Goal: Task Accomplishment & Management: Manage account settings

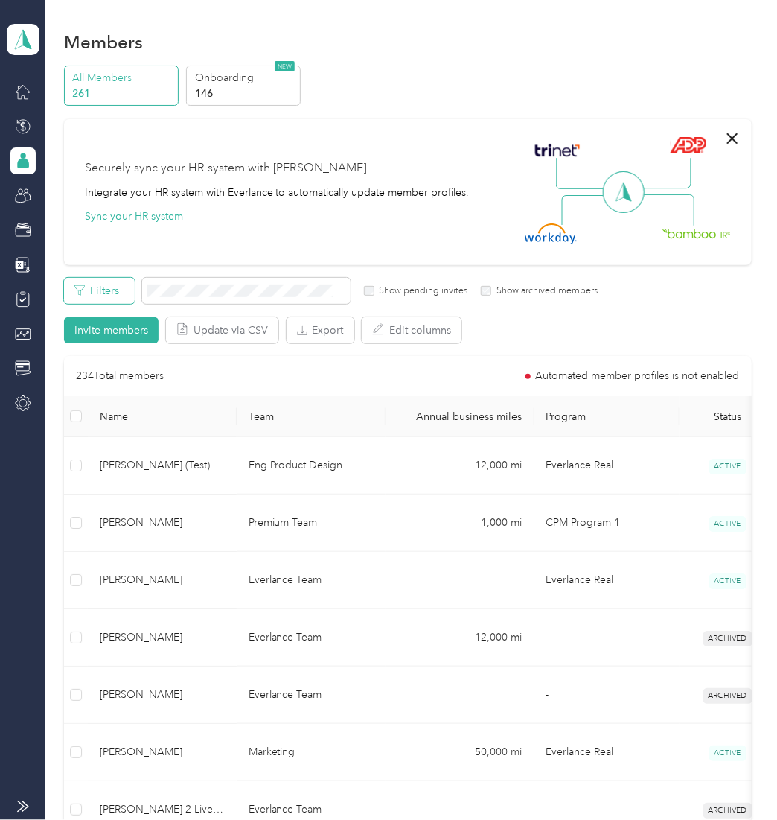
click at [94, 290] on button "Filters" at bounding box center [99, 291] width 71 height 26
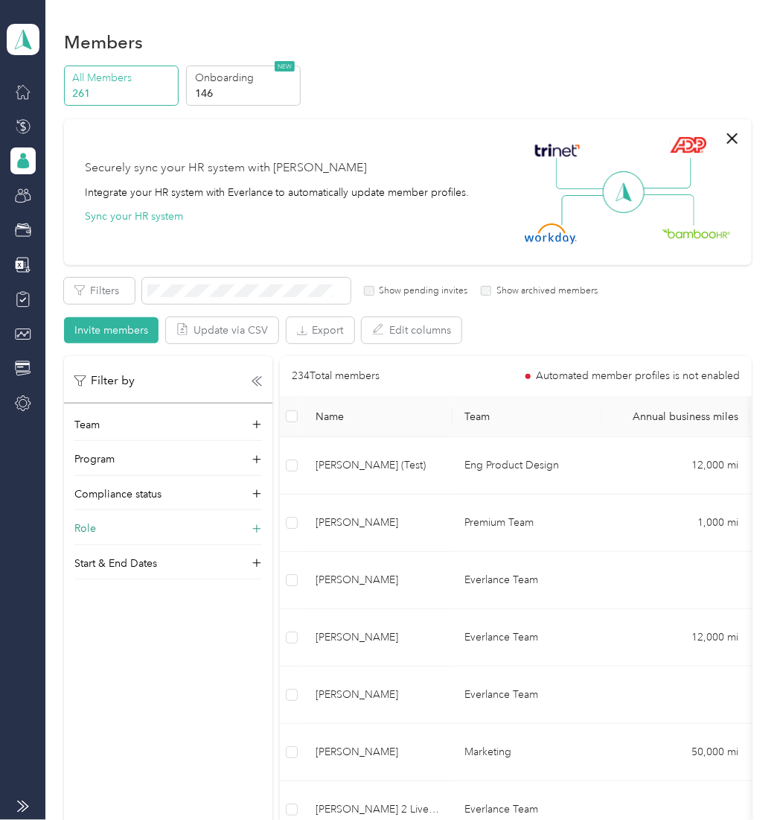
click at [132, 534] on div "Role" at bounding box center [168, 532] width 188 height 24
click at [104, 552] on label "Member" at bounding box center [104, 550] width 39 height 13
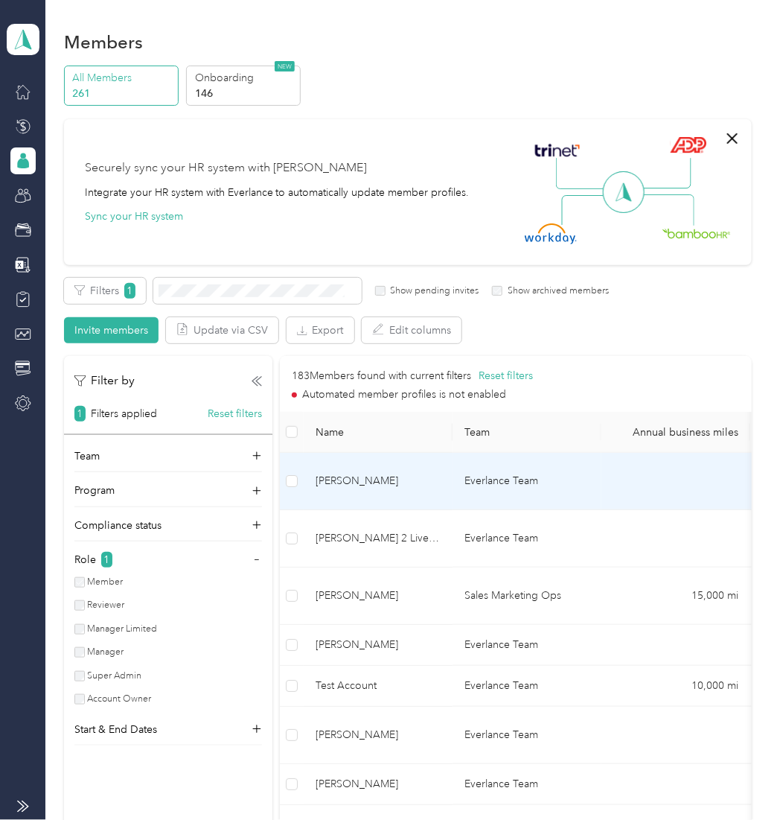
click at [371, 473] on span "[PERSON_NAME]" at bounding box center [378, 481] width 125 height 16
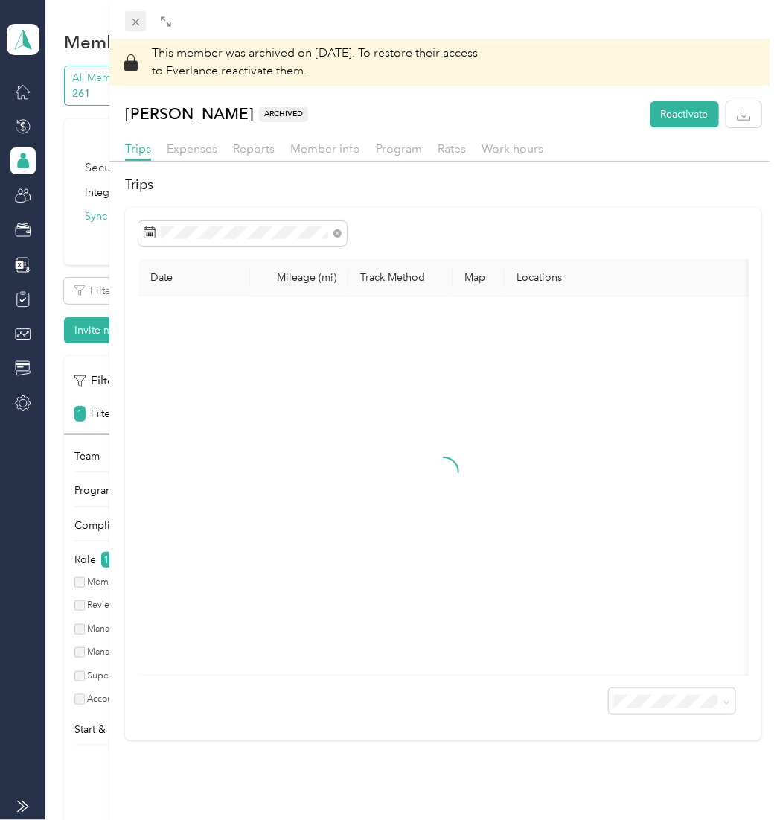
click at [128, 22] on span at bounding box center [135, 21] width 21 height 21
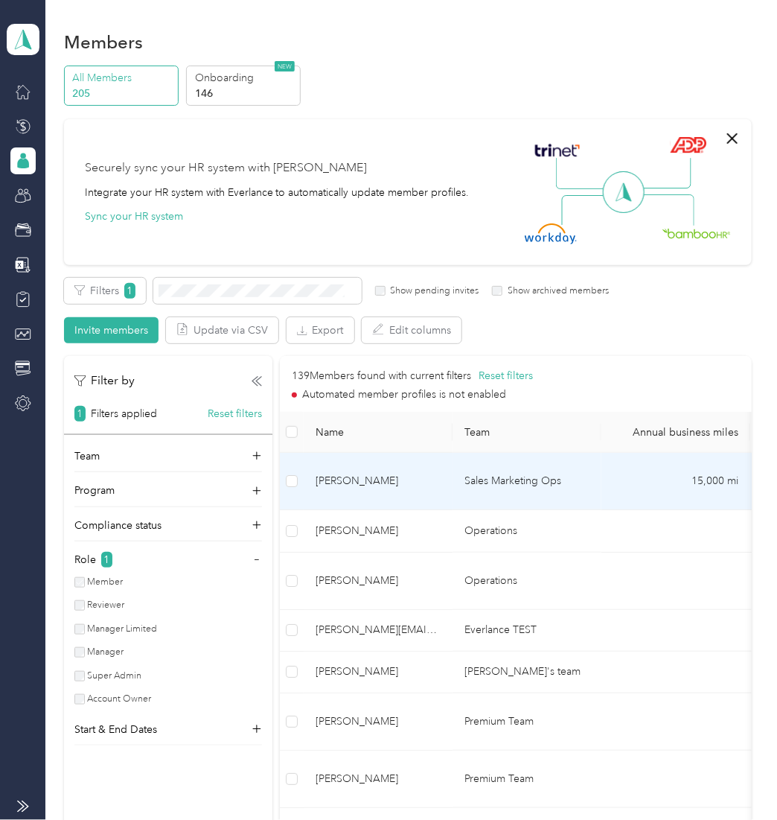
click at [468, 467] on td "Sales Marketing Ops" at bounding box center [527, 481] width 149 height 57
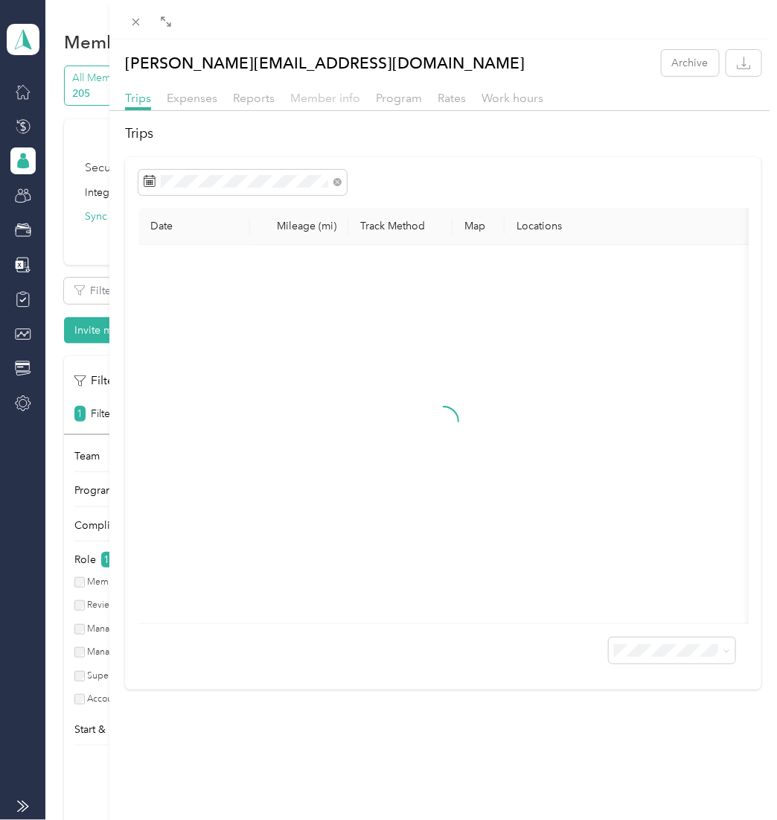
click at [336, 95] on span "Member info" at bounding box center [325, 98] width 70 height 14
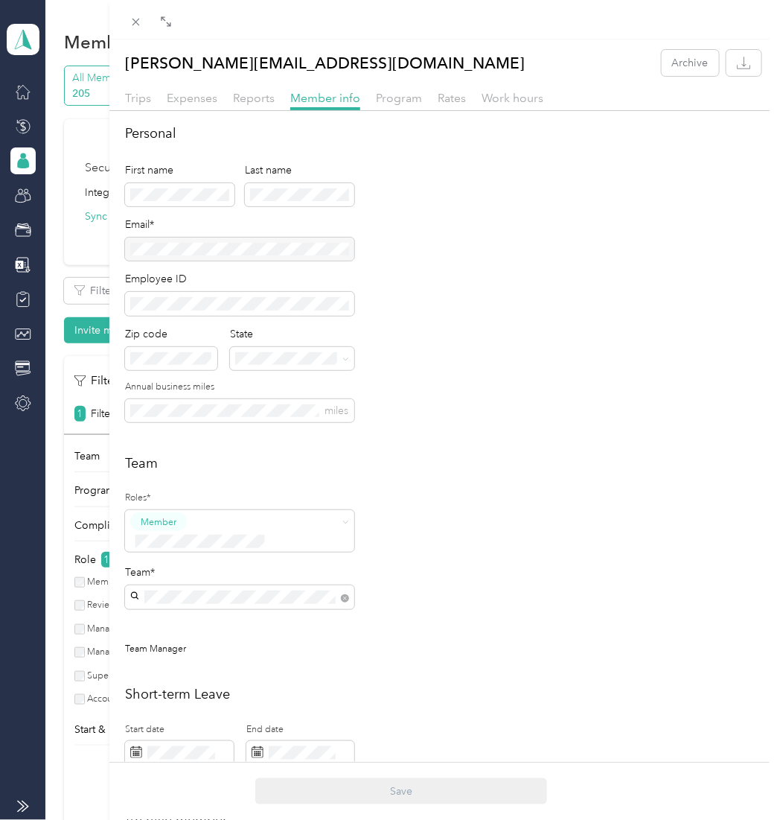
click at [213, 250] on div at bounding box center [239, 248] width 229 height 23
click at [553, 354] on div "Personal First name Last name Email* Employee ID Zip code State Annual business…" at bounding box center [443, 282] width 636 height 316
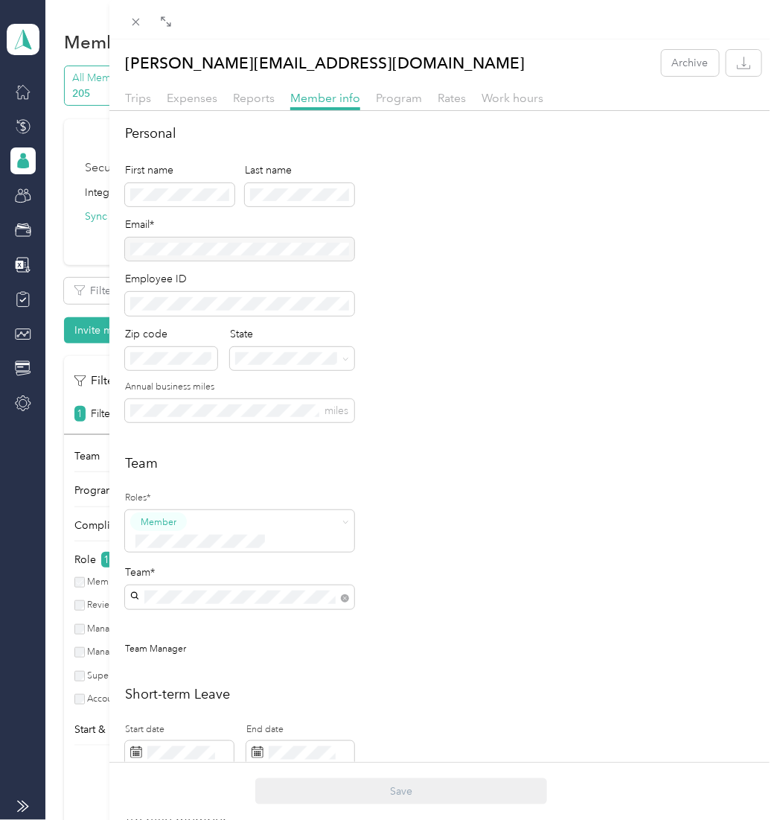
click at [470, 346] on div "Personal First name Last name Email* Employee ID Zip code State Annual business…" at bounding box center [443, 282] width 636 height 316
click at [36, 60] on div "[PERSON_NAME][EMAIL_ADDRESS][DOMAIN_NAME] Archive Trips Expenses Reports Member…" at bounding box center [388, 410] width 777 height 820
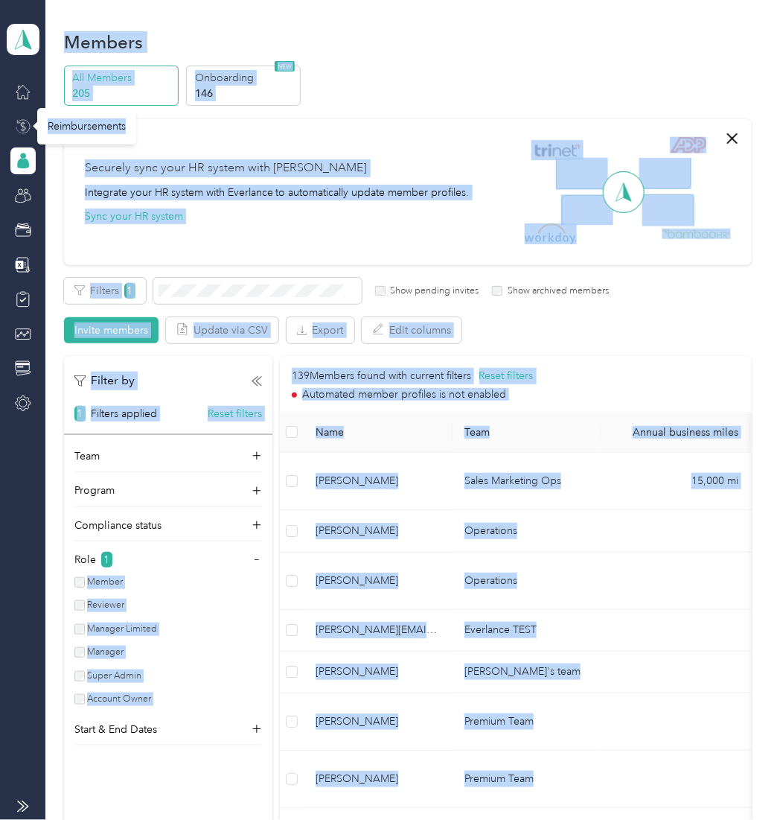
click at [31, 127] on icon at bounding box center [23, 126] width 16 height 16
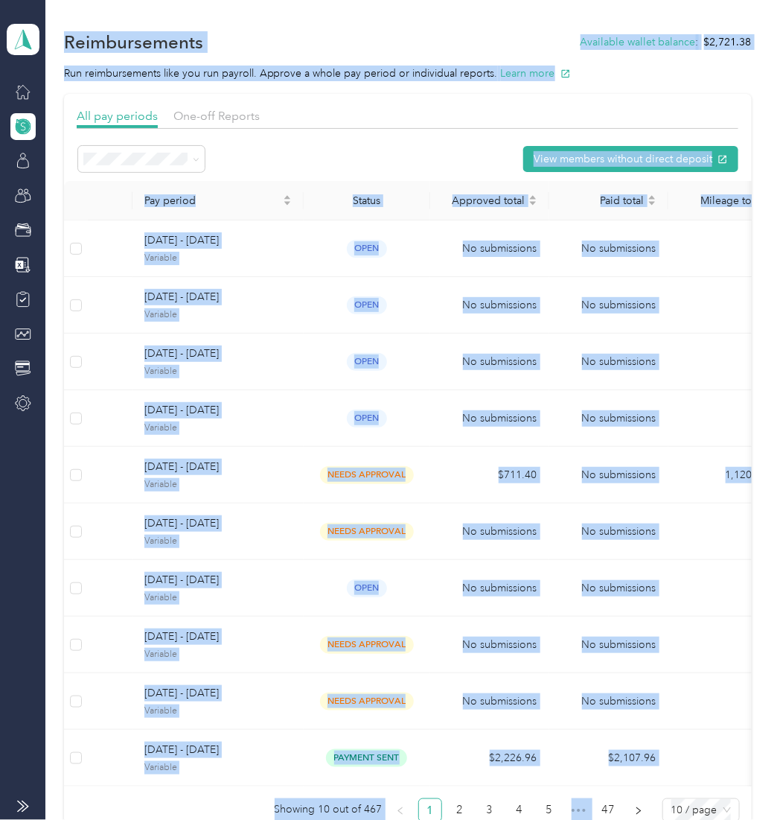
click at [365, 119] on div "All pay periods One-off Reports" at bounding box center [408, 118] width 662 height 22
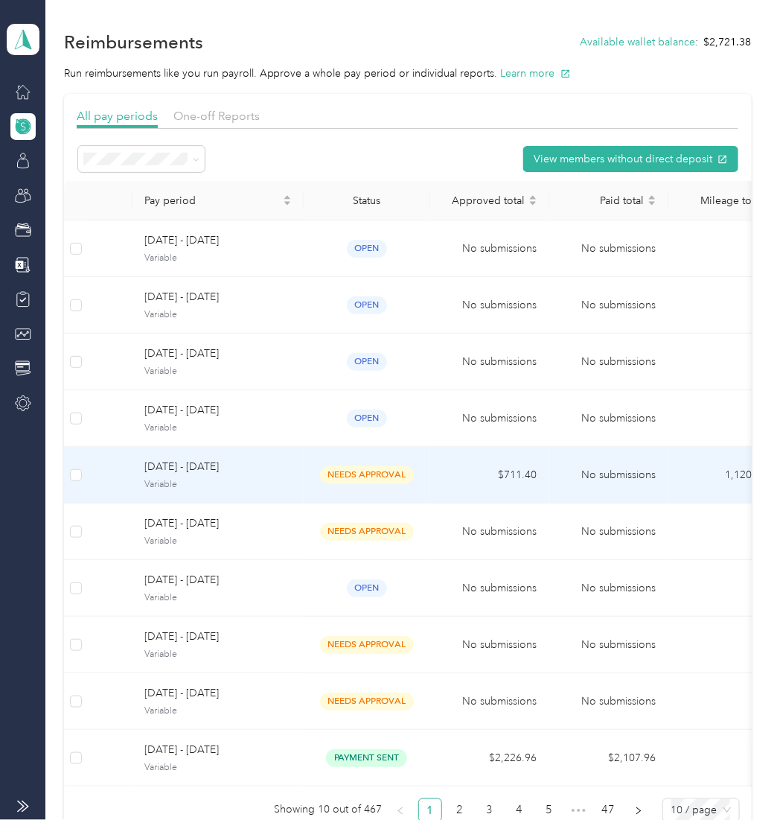
click at [254, 478] on span "Variable" at bounding box center [217, 484] width 147 height 13
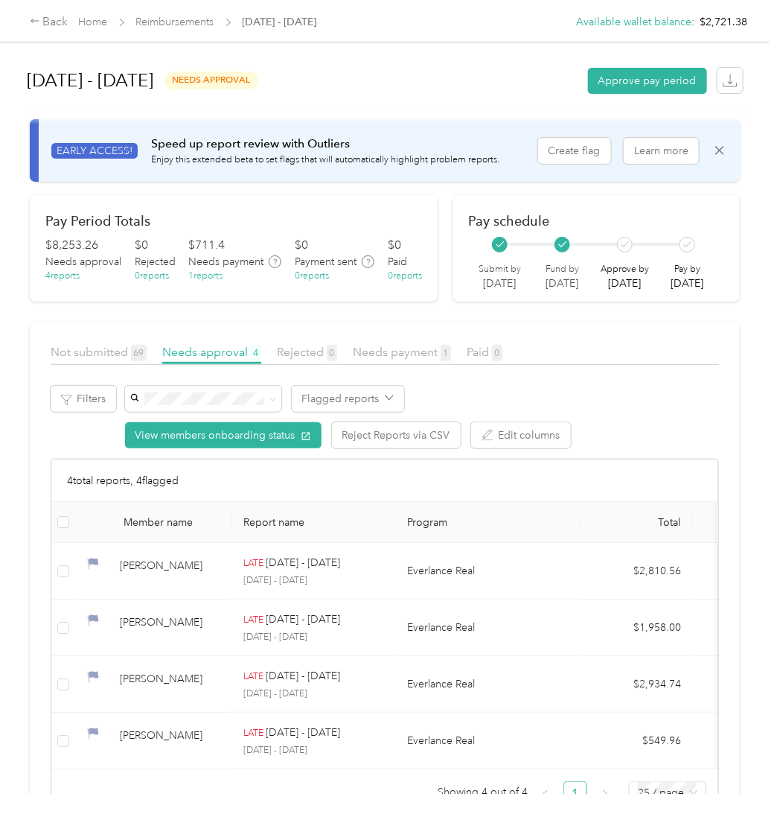
click at [13, 30] on div "Back Home Reimbursements [DATE] - [DATE] Available wallet balance : $2,721.38" at bounding box center [388, 21] width 777 height 42
click at [31, 25] on div "Back Home Reimbursements [DATE] - [DATE] Available wallet balance : $2,721.38" at bounding box center [388, 21] width 777 height 42
click at [54, 27] on div "Back" at bounding box center [49, 22] width 39 height 18
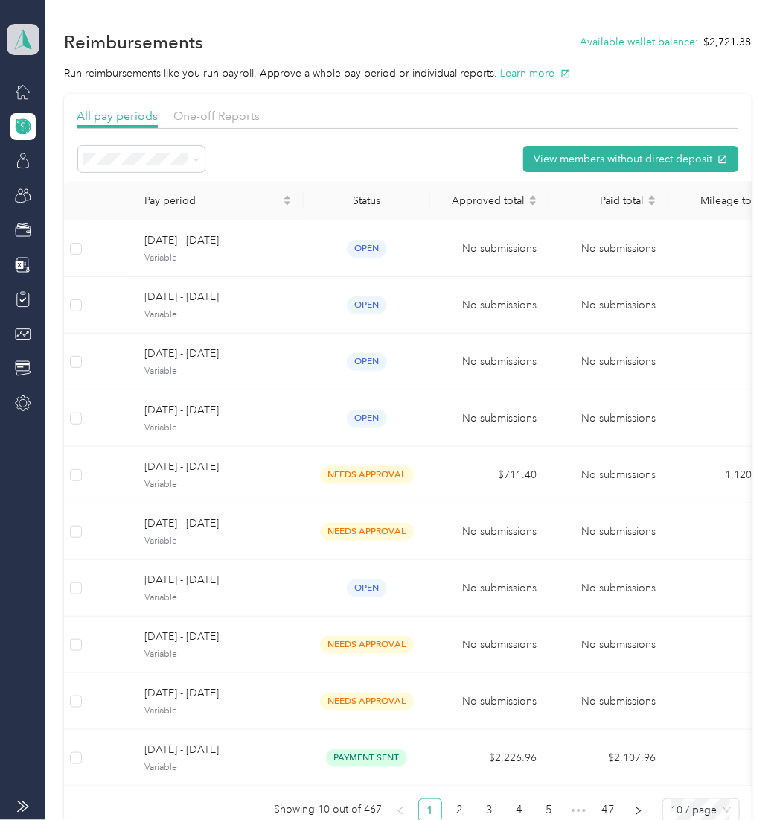
click at [31, 51] on span at bounding box center [23, 39] width 33 height 31
click at [52, 151] on div "Personal dashboard" at bounding box center [66, 156] width 94 height 16
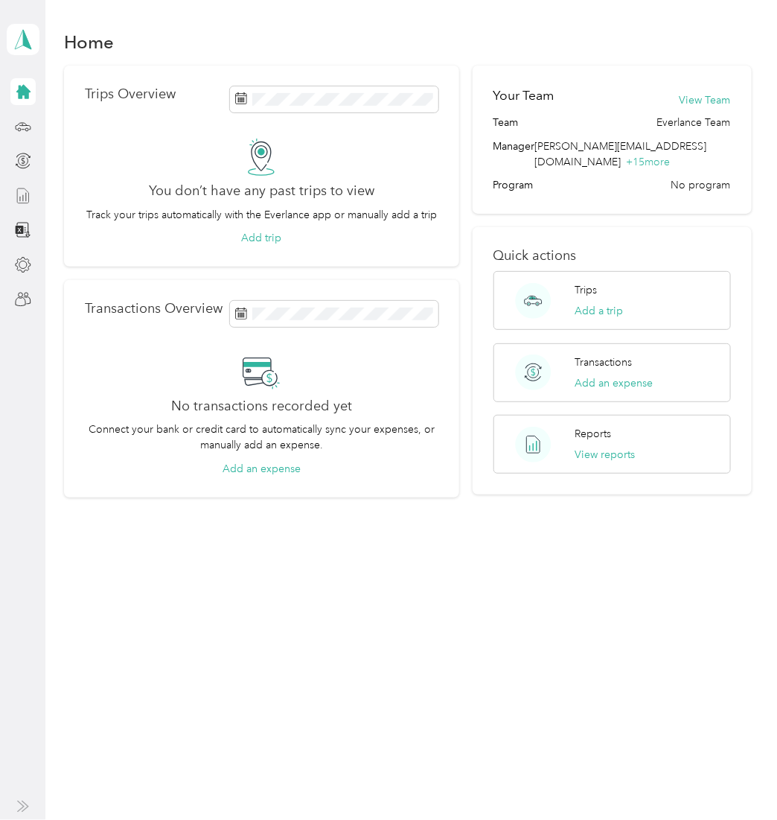
click at [22, 202] on icon at bounding box center [22, 195] width 11 height 15
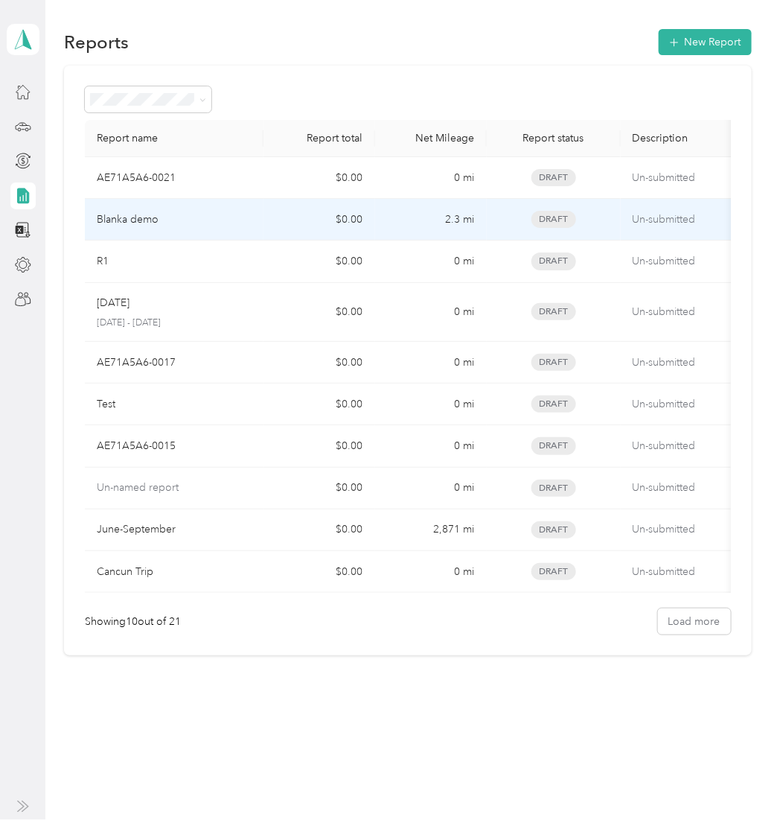
click at [355, 224] on td "$0.00" at bounding box center [320, 220] width 112 height 42
